Goal: Task Accomplishment & Management: Understand process/instructions

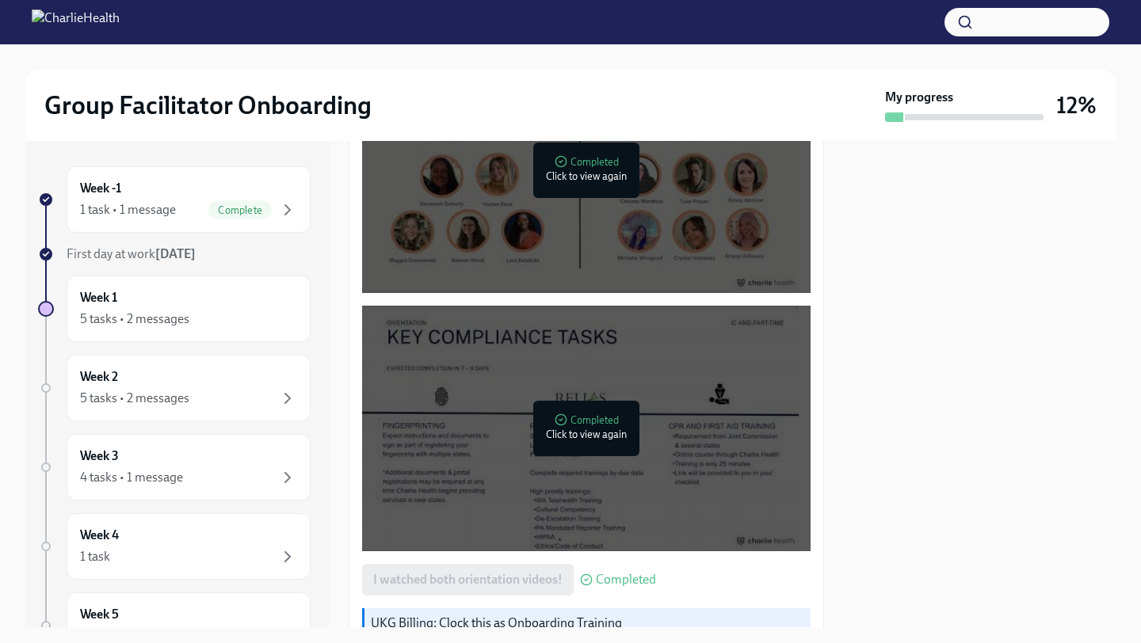
scroll to position [728, 0]
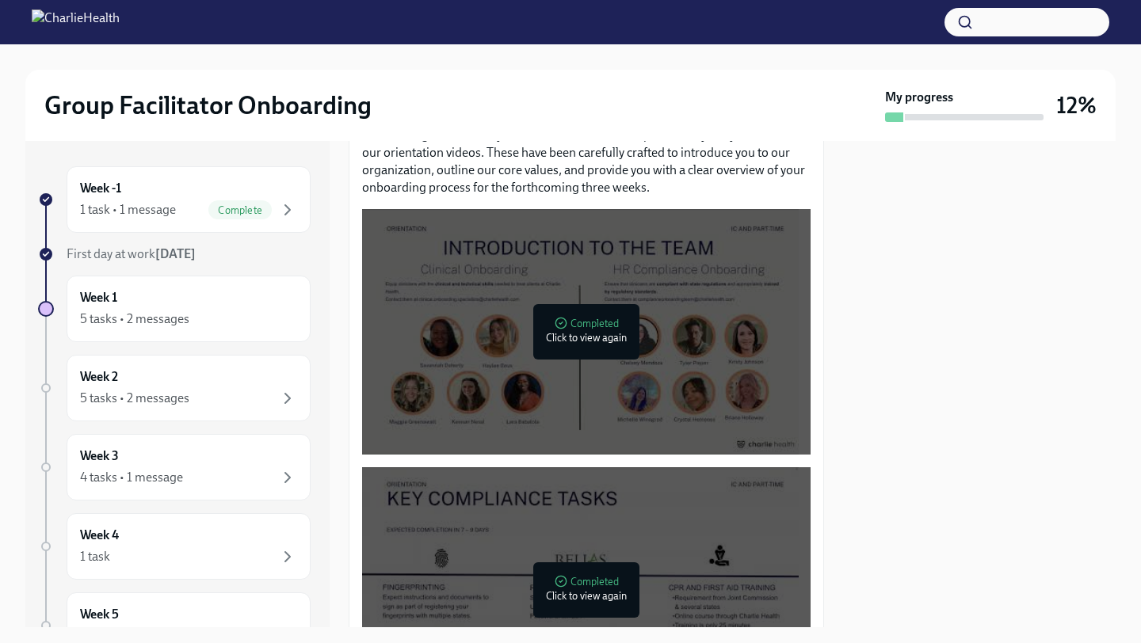
click at [636, 291] on div at bounding box center [580, 332] width 437 height 246
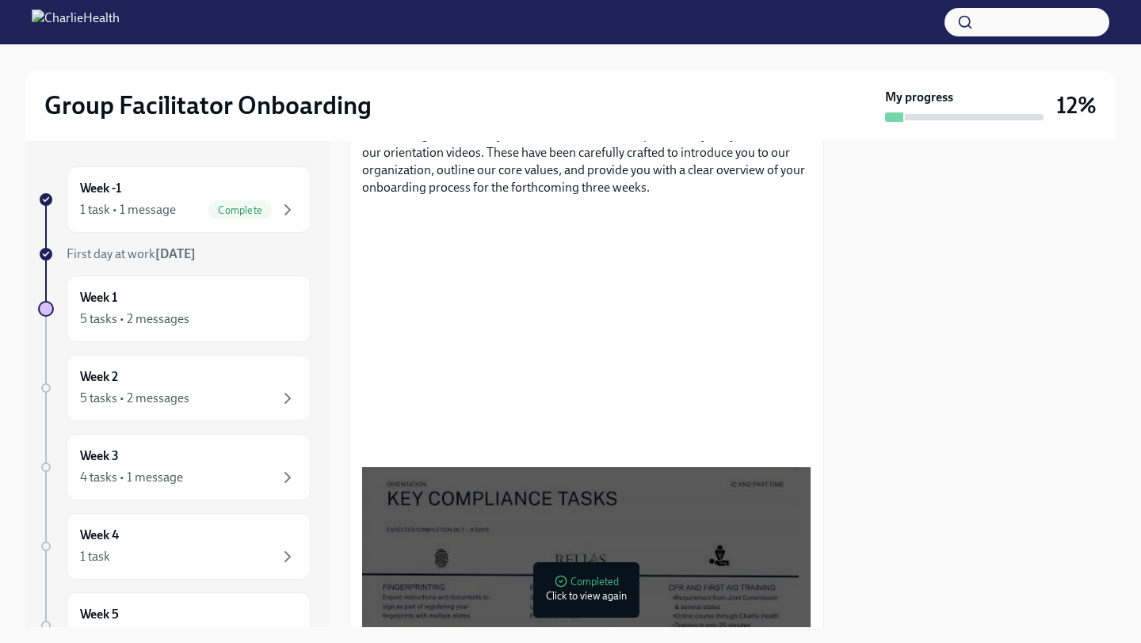
click at [572, 543] on div at bounding box center [580, 590] width 437 height 246
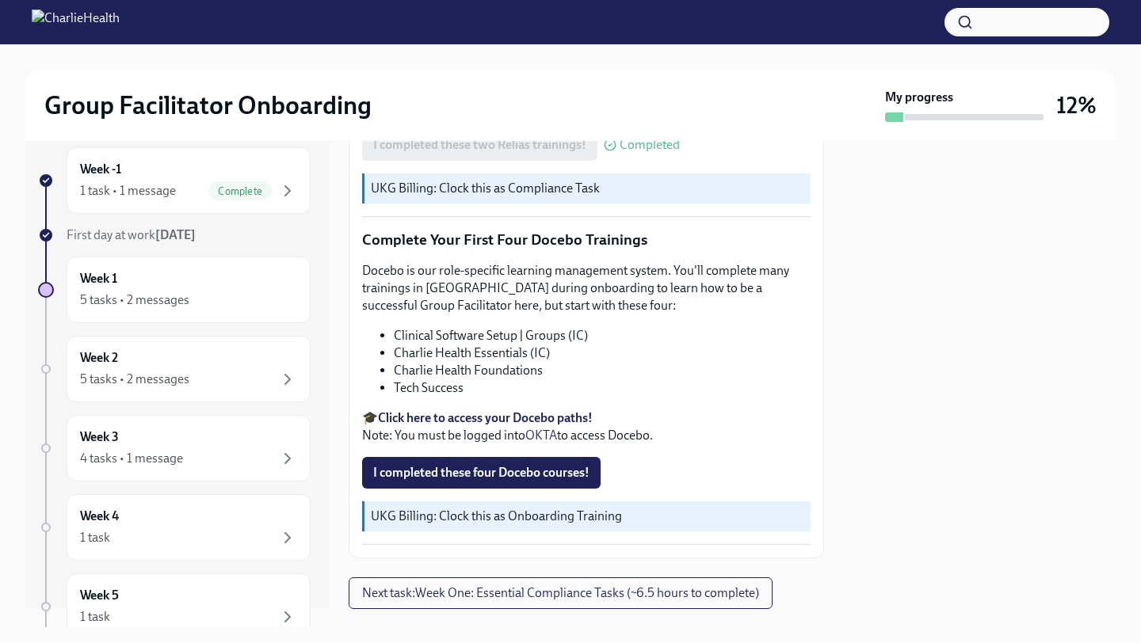
scroll to position [1995, 0]
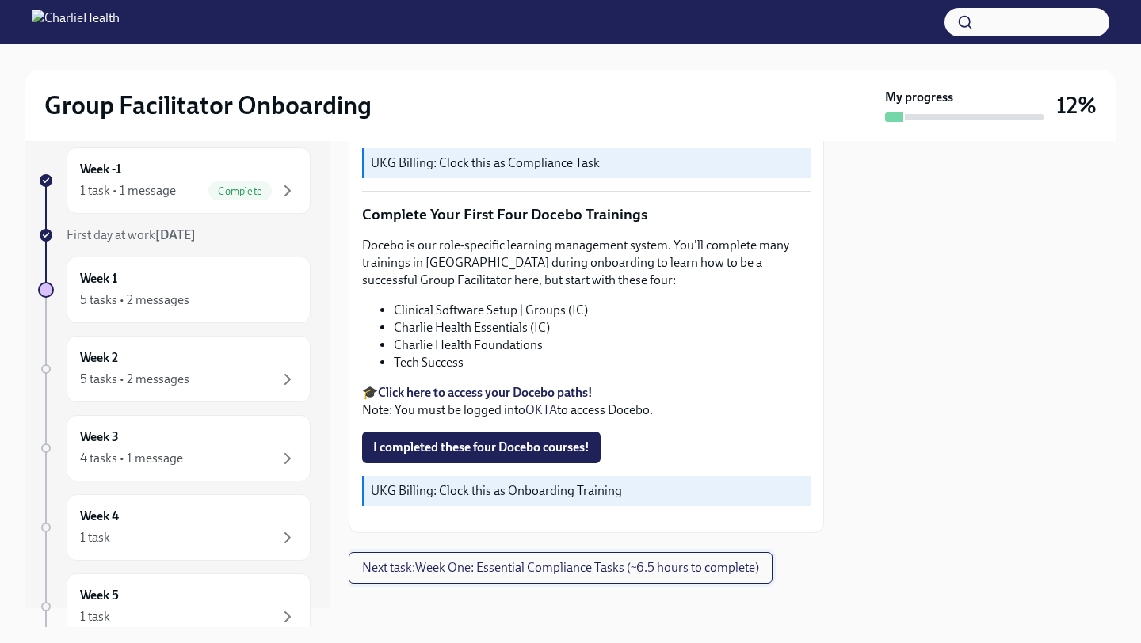
click at [530, 560] on span "Next task : Week One: Essential Compliance Tasks (~6.5 hours to complete)" at bounding box center [560, 568] width 397 height 16
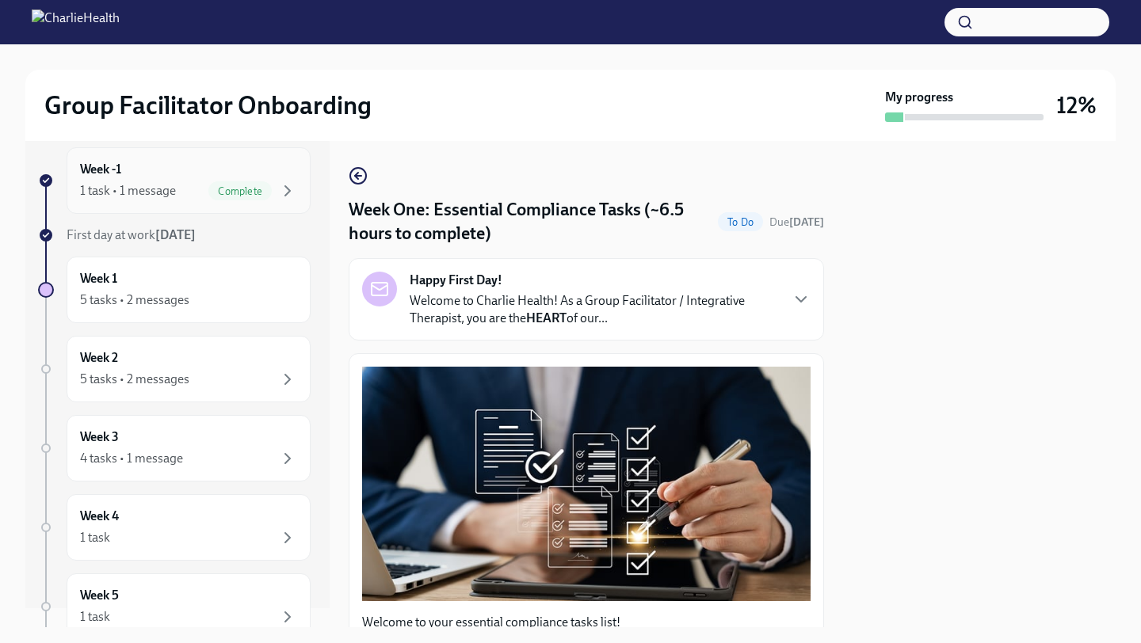
click at [231, 189] on span "Complete" at bounding box center [239, 191] width 63 height 12
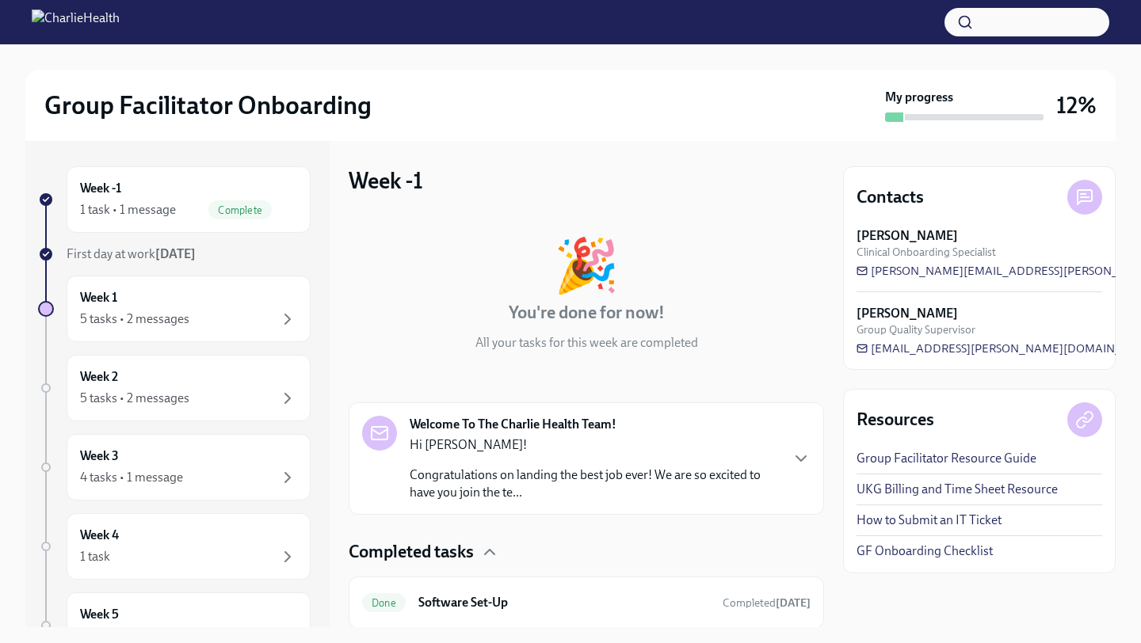
scroll to position [52, 0]
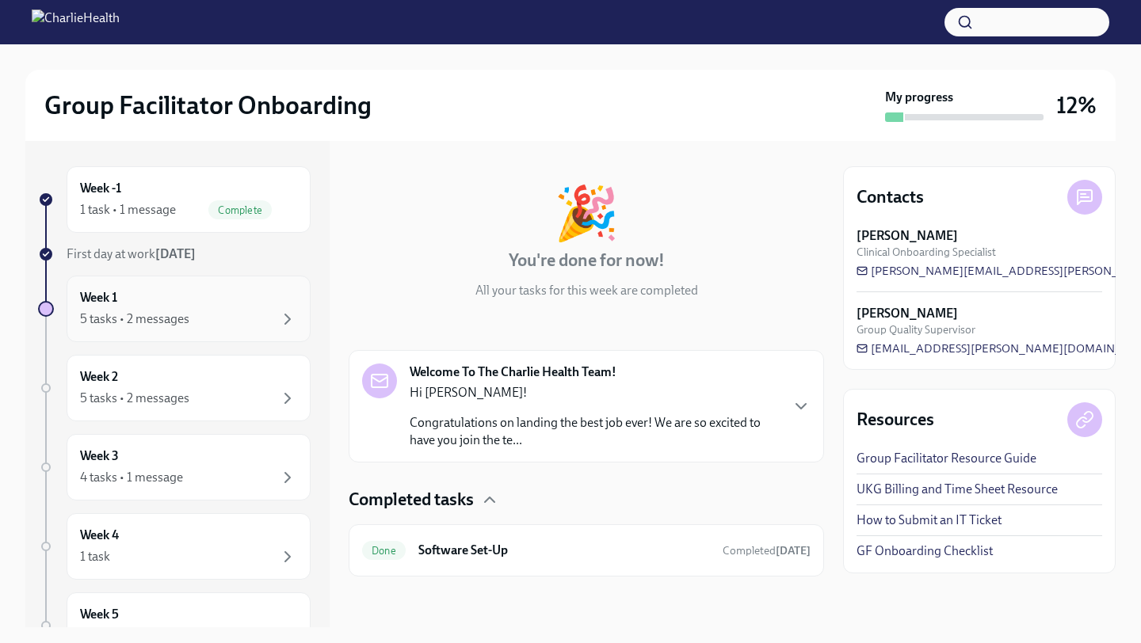
click at [212, 295] on div "Week 1 5 tasks • 2 messages" at bounding box center [188, 309] width 217 height 40
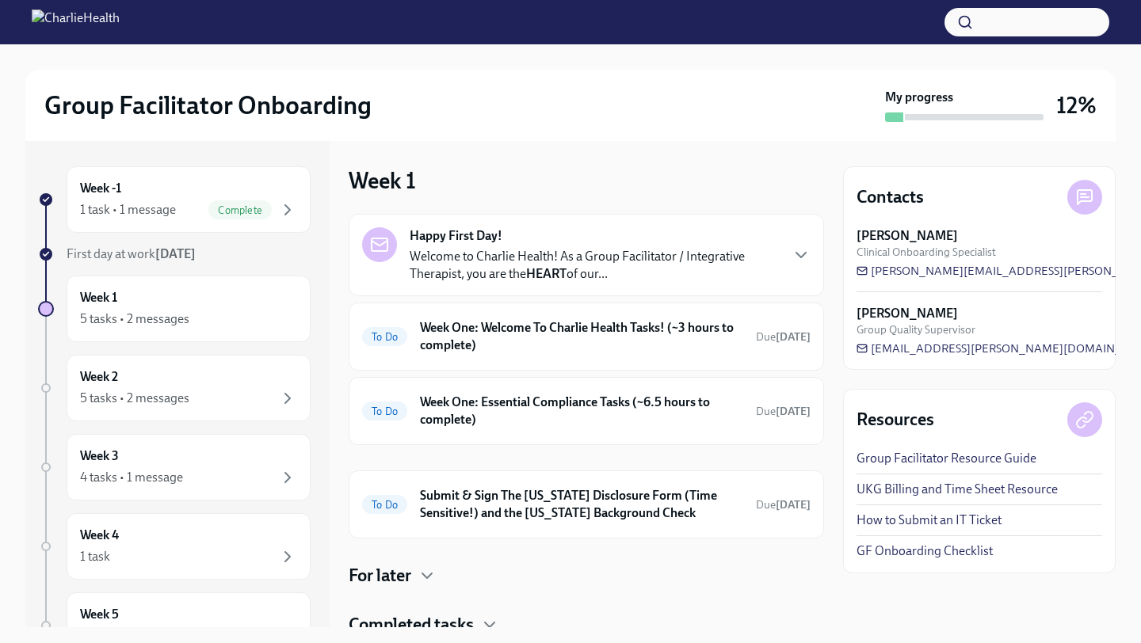
click at [703, 263] on p "Welcome to Charlie Health! As a Group Facilitator / Integrative Therapist, you …" at bounding box center [594, 265] width 369 height 35
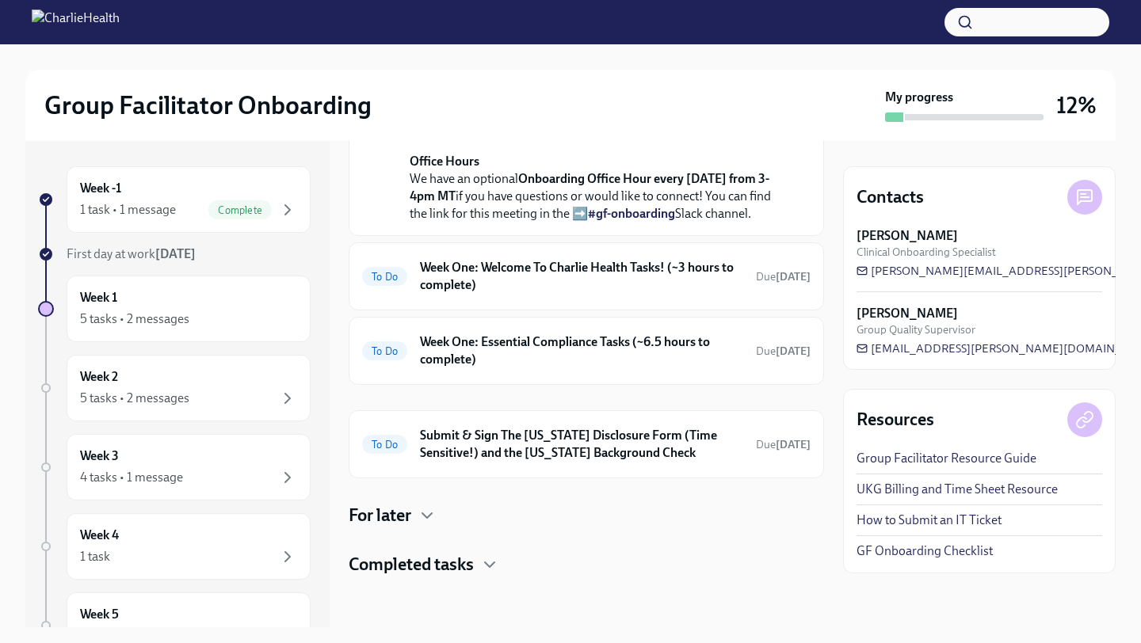
scroll to position [783, 0]
click at [704, 263] on h6 "Week One: Welcome To Charlie Health Tasks! (~3 hours to complete)" at bounding box center [581, 276] width 323 height 35
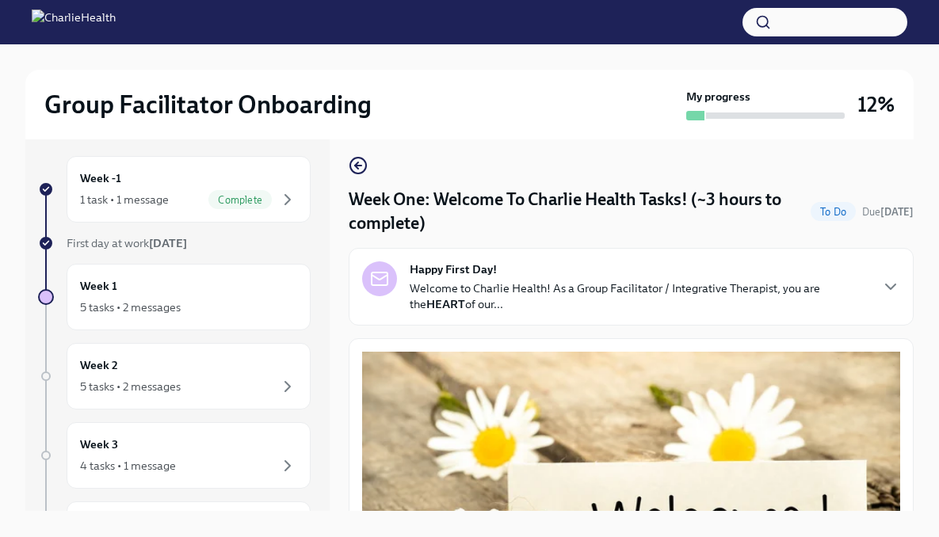
scroll to position [18, 0]
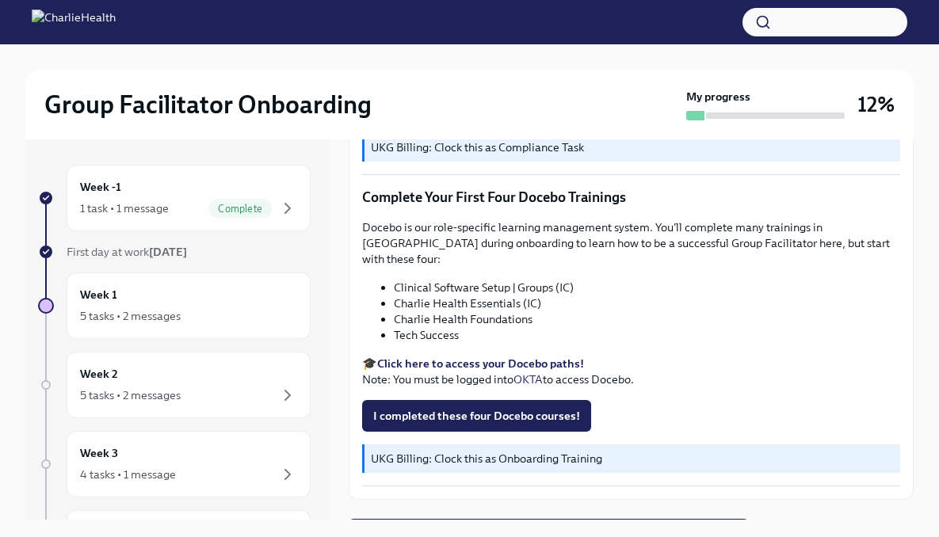
scroll to position [2018, 0]
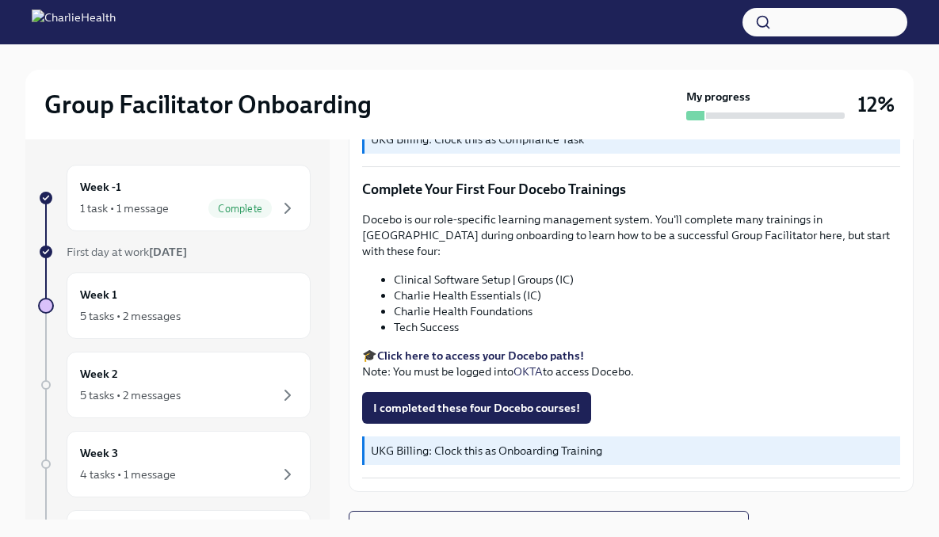
click at [440, 303] on li "Charlie Health Foundations" at bounding box center [647, 311] width 506 height 16
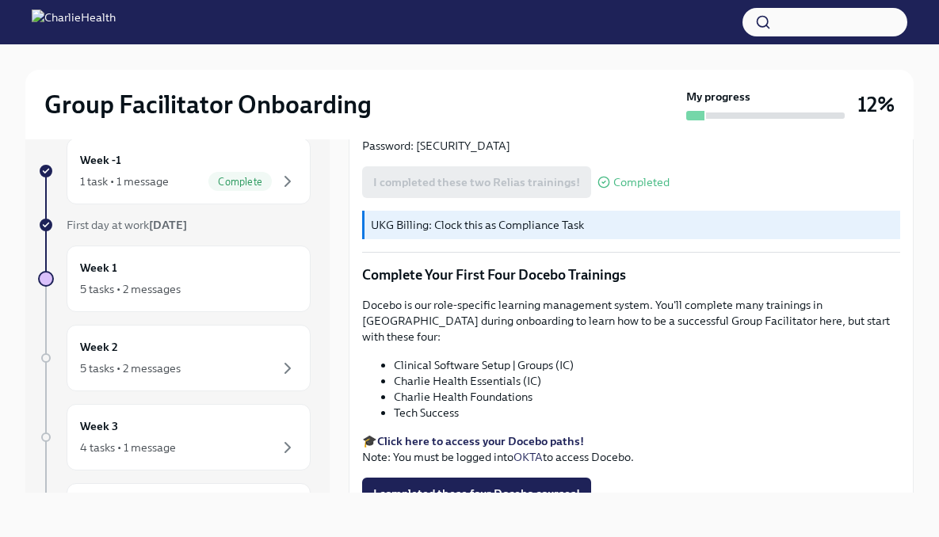
scroll to position [1912, 0]
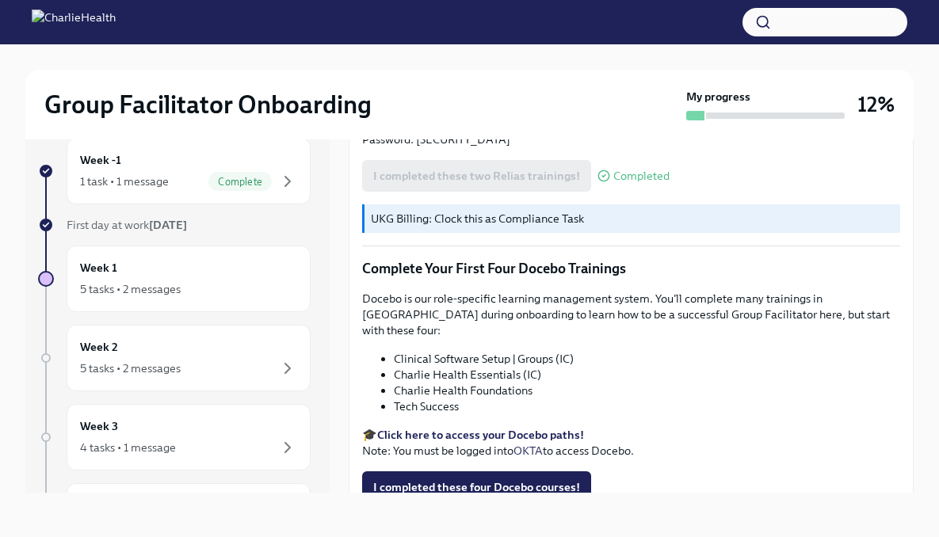
click at [509, 367] on li "Charlie Health Essentials (IC)" at bounding box center [647, 375] width 506 height 16
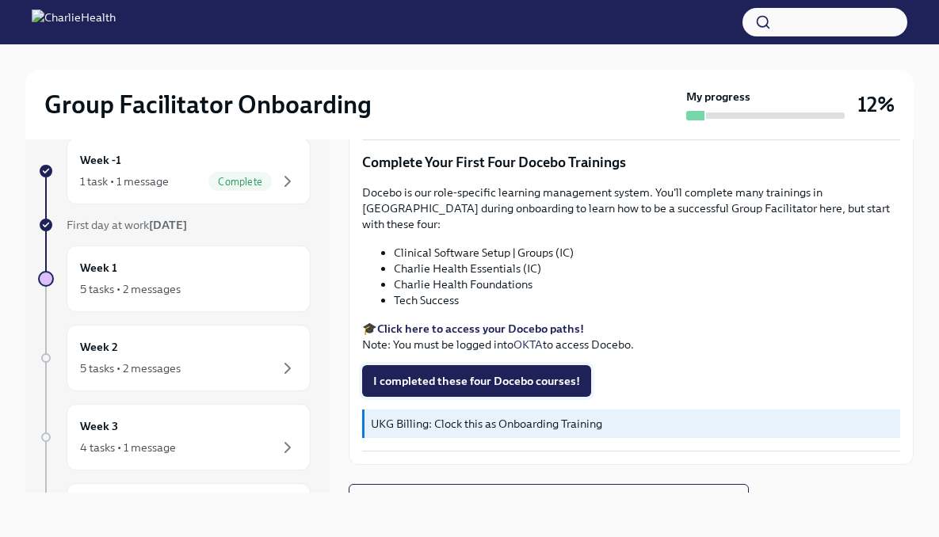
scroll to position [2015, 0]
